Goal: Task Accomplishment & Management: Manage account settings

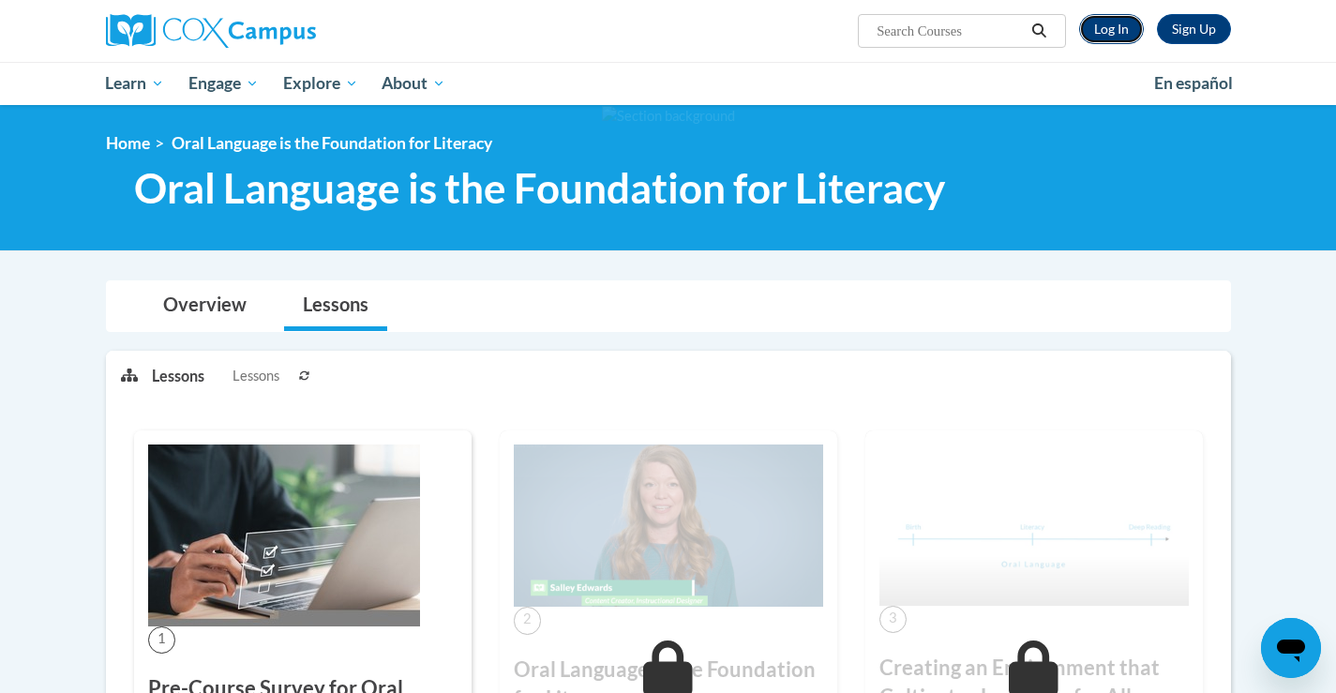
click at [1111, 19] on link "Log In" at bounding box center [1111, 29] width 65 height 30
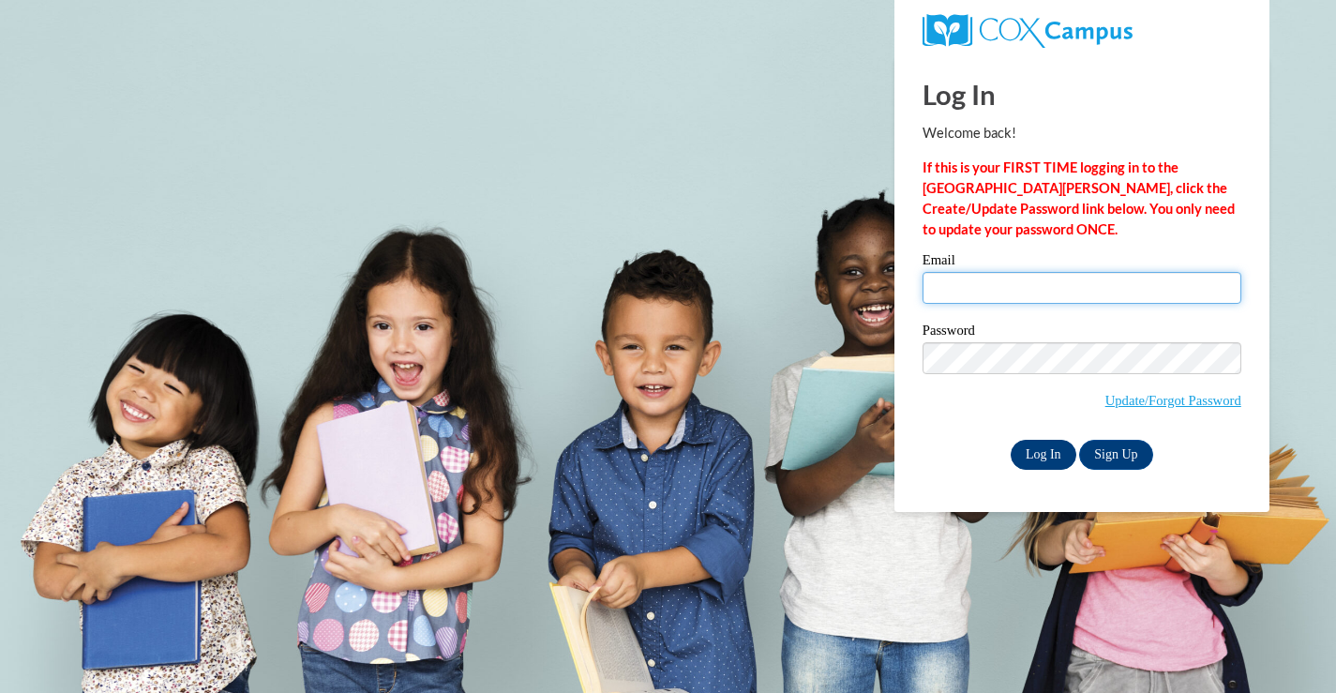
type input "lisa.dresen@franklin.k12.wi.us"
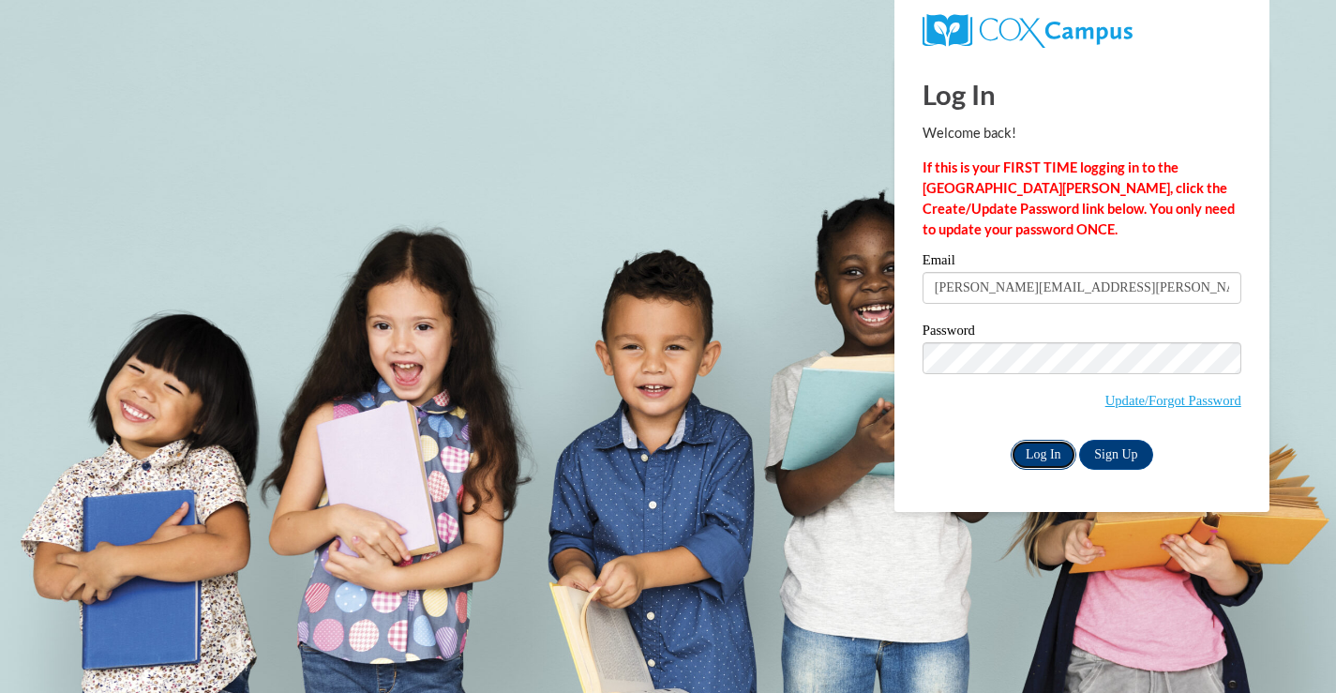
click at [1043, 451] on input "Log In" at bounding box center [1044, 455] width 66 height 30
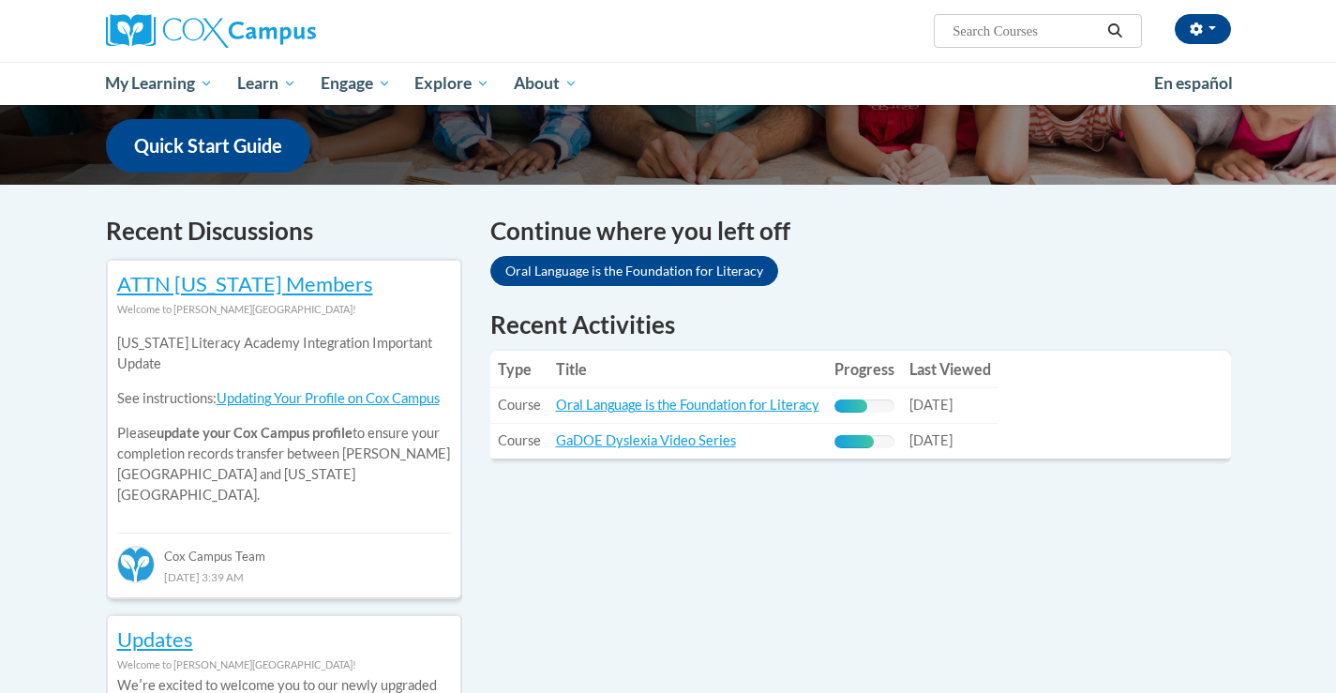
scroll to position [662, 0]
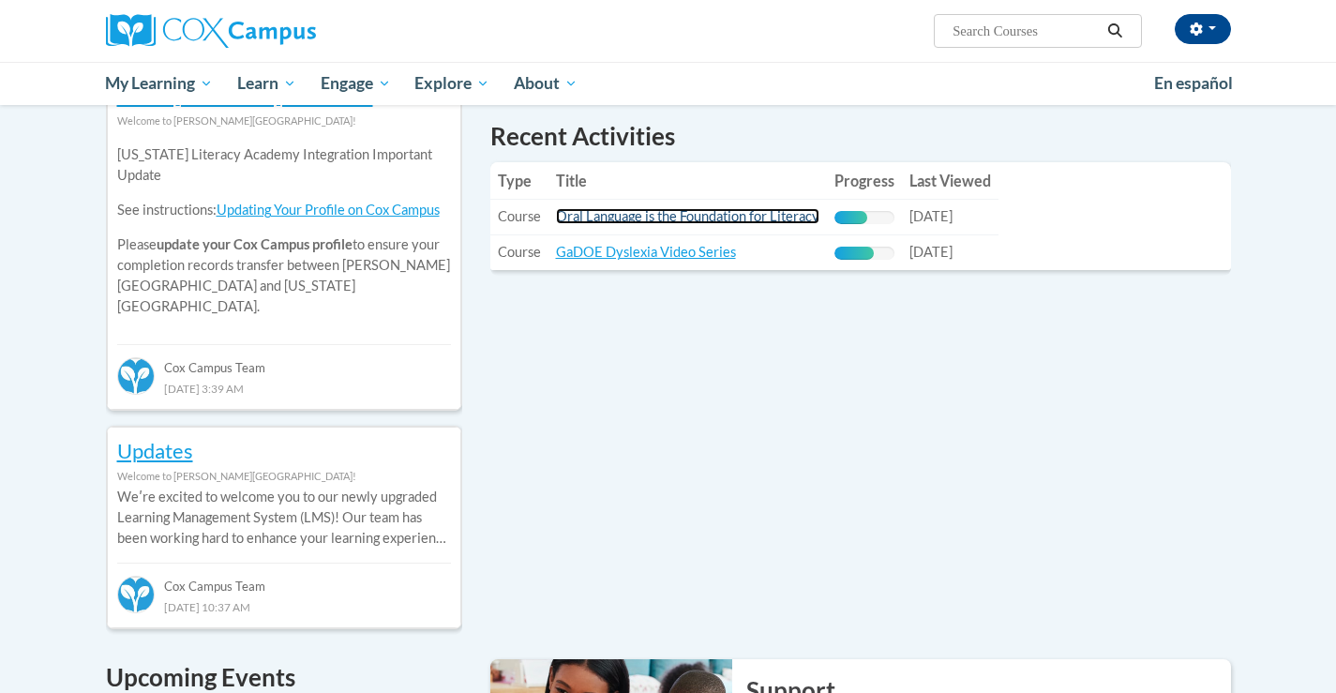
click at [657, 223] on link "Oral Language is the Foundation for Literacy" at bounding box center [687, 216] width 263 height 16
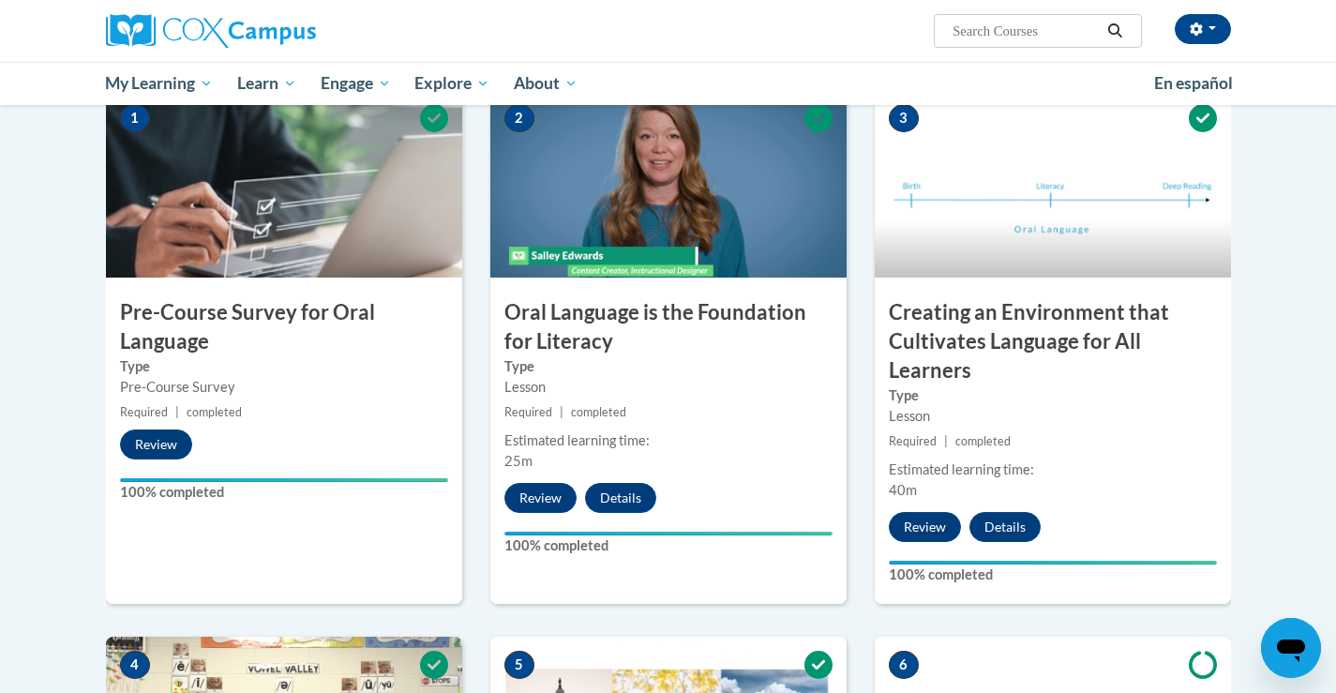
scroll to position [396, 0]
